Goal: Information Seeking & Learning: Check status

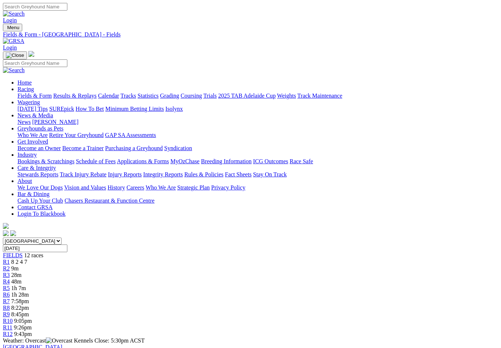
click at [91, 92] on link "Results & Replays" at bounding box center [74, 95] width 43 height 6
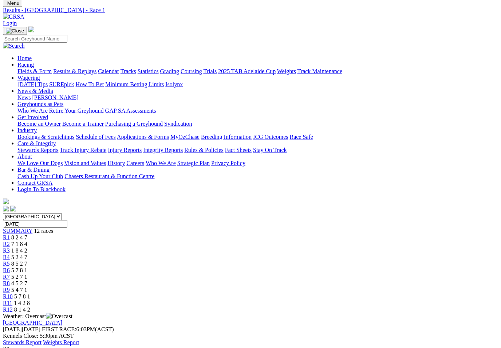
scroll to position [25, 0]
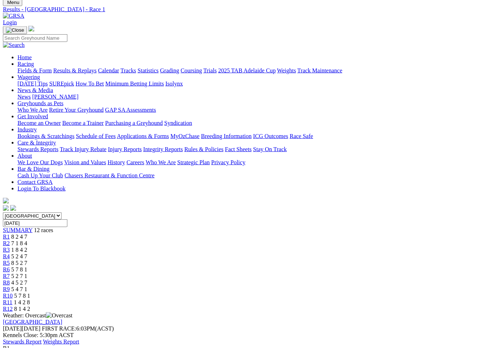
click at [10, 240] on link "R2" at bounding box center [6, 243] width 7 height 6
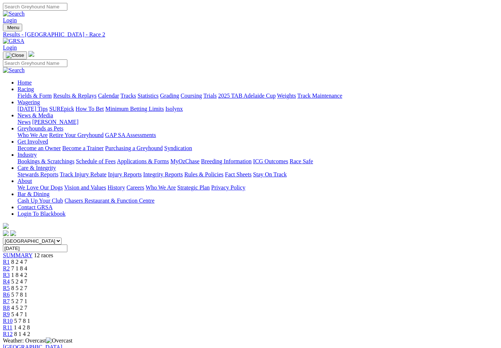
click at [10, 271] on span "R3" at bounding box center [6, 274] width 7 height 6
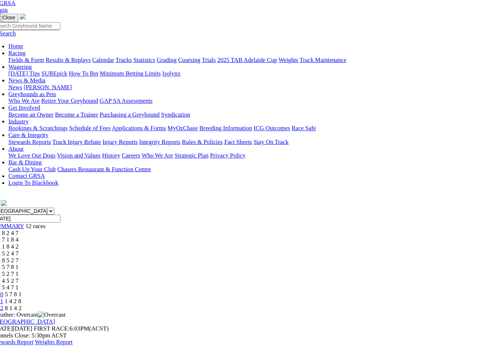
scroll to position [38, 0]
click at [10, 240] on link "R4" at bounding box center [6, 243] width 7 height 6
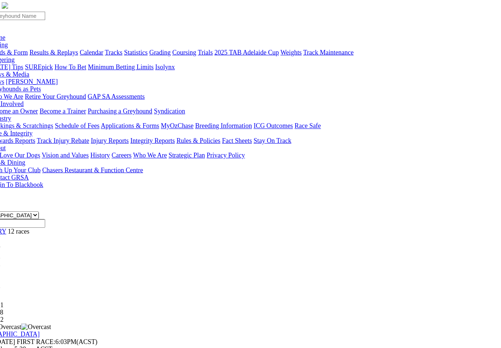
scroll to position [25, 0]
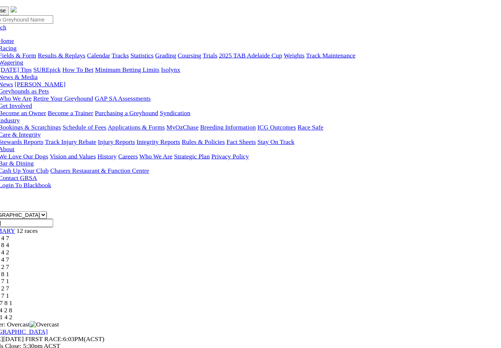
click at [27, 260] on span "8 5 2 7" at bounding box center [19, 263] width 16 height 6
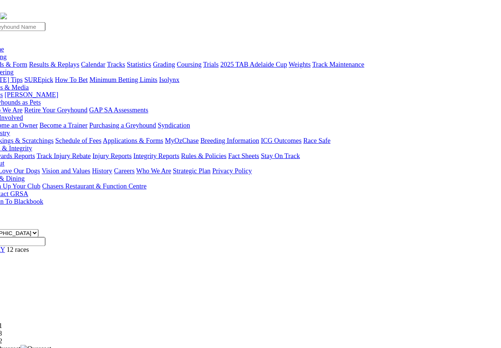
scroll to position [3, 0]
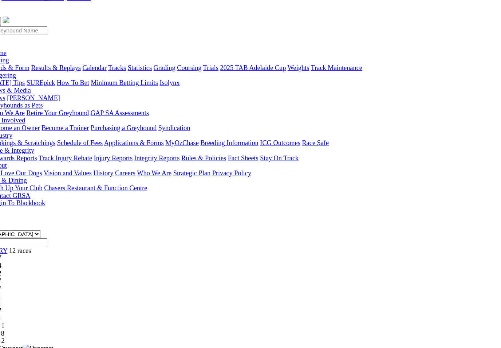
click at [27, 288] on span "5 7 8 1" at bounding box center [19, 291] width 16 height 6
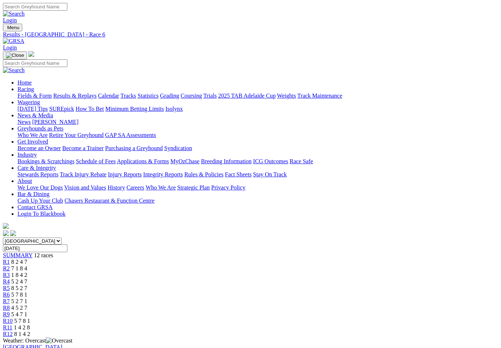
click at [10, 285] on span "R5" at bounding box center [6, 288] width 7 height 6
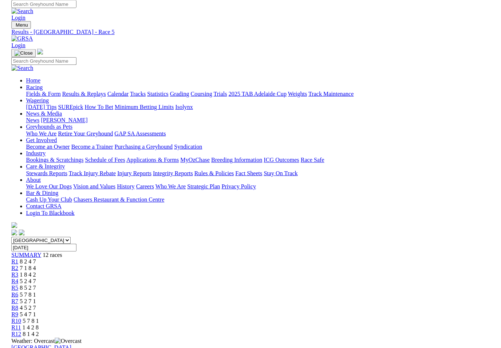
scroll to position [2, 0]
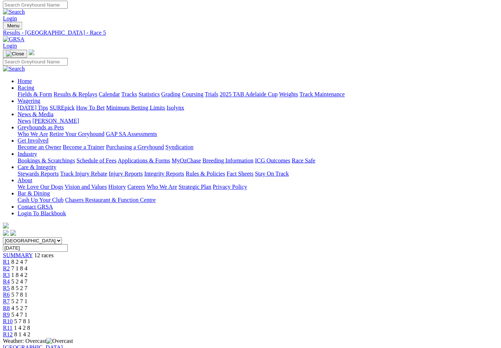
click at [10, 289] on link "R6" at bounding box center [6, 292] width 7 height 6
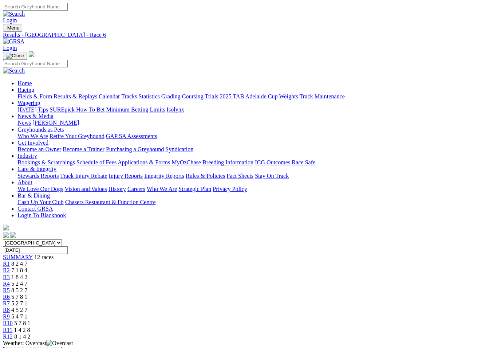
click at [27, 298] on span "5 2 7 1" at bounding box center [19, 301] width 16 height 6
click at [10, 304] on link "R8" at bounding box center [6, 307] width 7 height 6
click at [10, 311] on link "R9" at bounding box center [6, 314] width 7 height 6
click at [13, 317] on span "R10" at bounding box center [8, 320] width 10 height 6
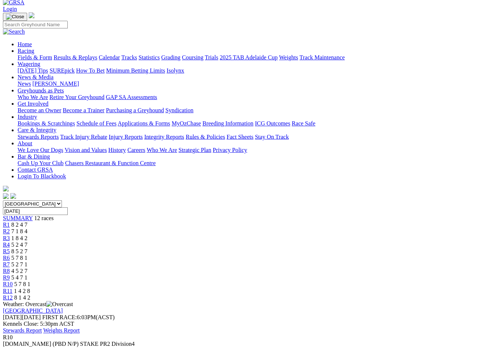
scroll to position [23, 0]
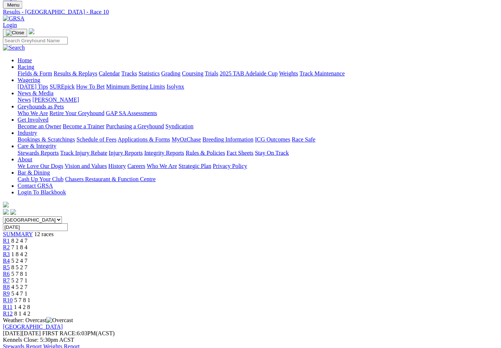
click at [30, 301] on span "1 4 2 8" at bounding box center [22, 304] width 16 height 6
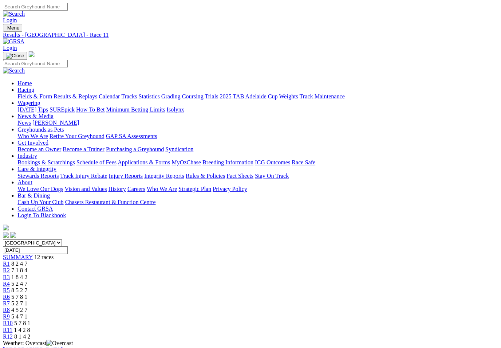
click at [30, 330] on span "8 1 4 2" at bounding box center [22, 333] width 16 height 6
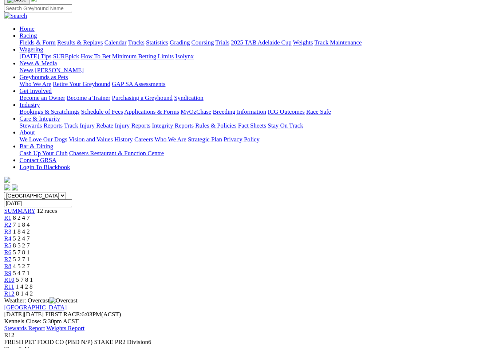
scroll to position [42, 0]
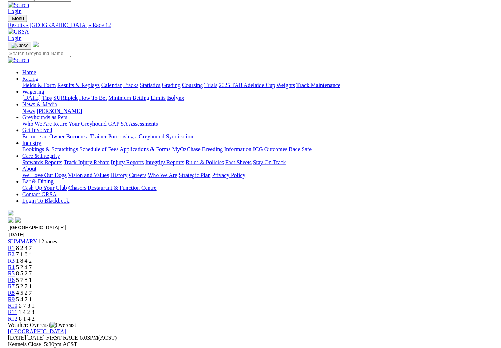
scroll to position [25, 0]
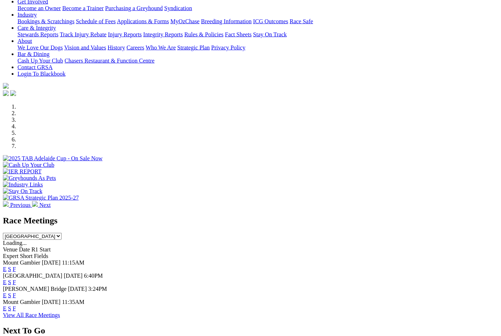
scroll to position [127, 0]
click at [16, 278] on link "F" at bounding box center [14, 281] width 3 height 6
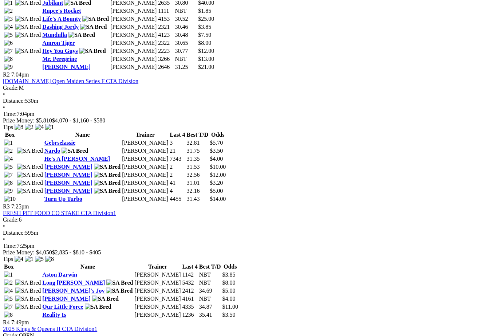
scroll to position [454, 0]
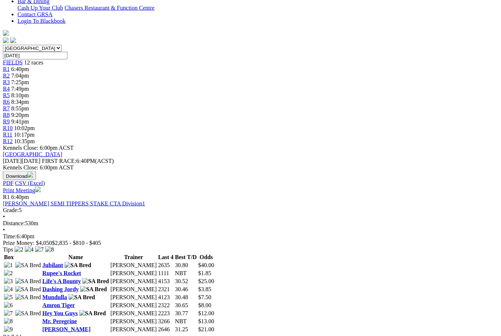
scroll to position [194, 0]
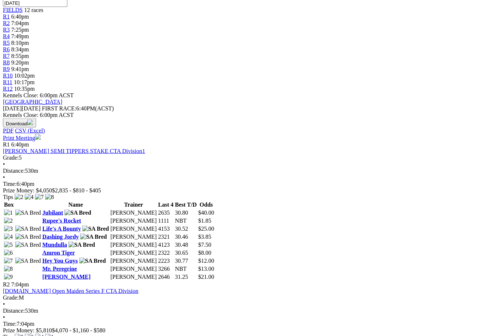
scroll to position [245, 8]
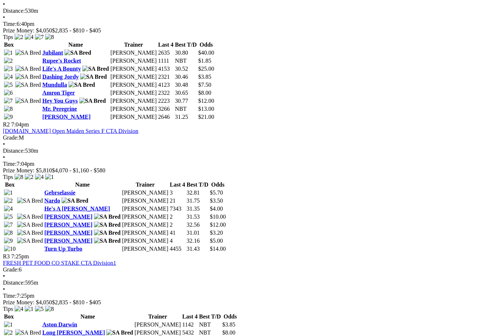
scroll to position [405, 0]
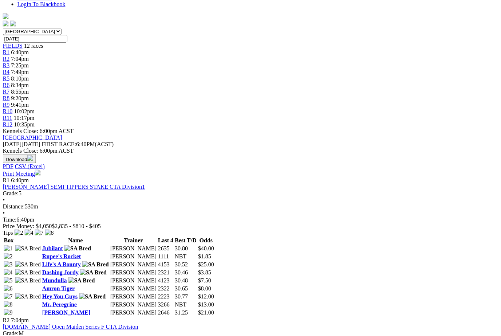
scroll to position [210, 1]
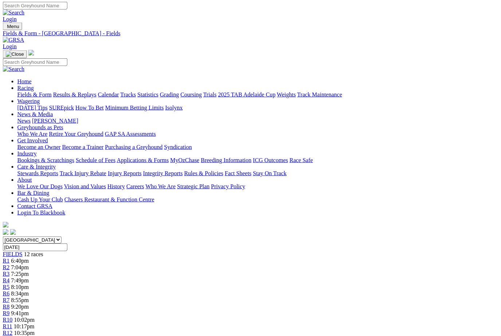
scroll to position [0, 2]
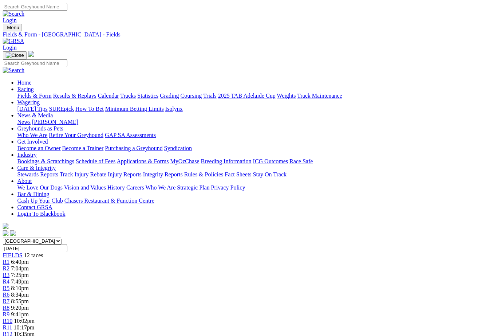
click at [37, 151] on link "Industry" at bounding box center [26, 154] width 19 height 6
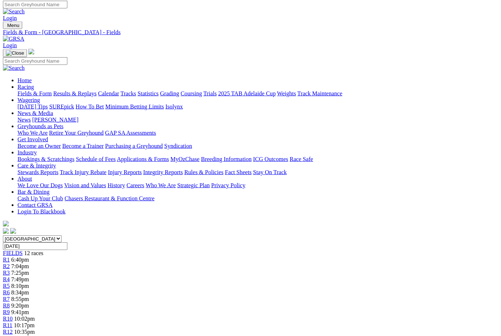
scroll to position [3, 1]
click at [65, 155] on link "Bookings & Scratchings" at bounding box center [45, 158] width 57 height 6
